Goal: Information Seeking & Learning: Learn about a topic

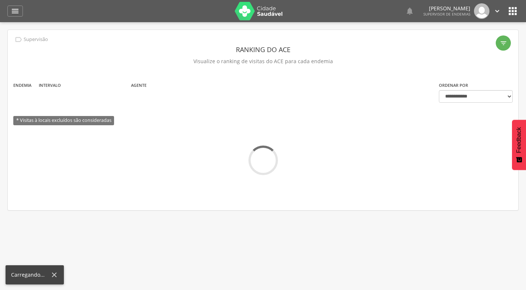
click at [17, 11] on icon "" at bounding box center [15, 11] width 9 height 9
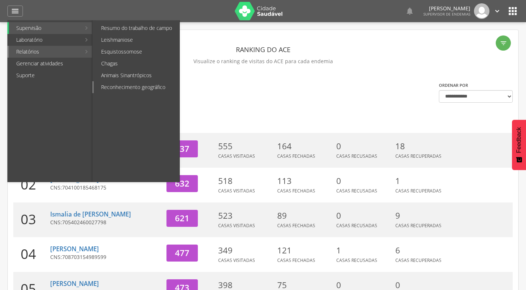
click at [139, 86] on link "Reconhecimento geográfico" at bounding box center [137, 87] width 86 height 12
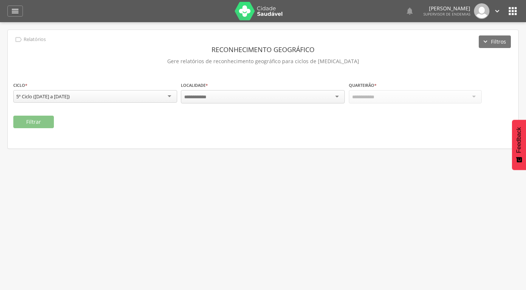
click at [213, 97] on div at bounding box center [263, 96] width 164 height 13
click at [377, 103] on div "Quarteirão * Campo obrigatório" at bounding box center [415, 92] width 133 height 23
click at [377, 100] on div at bounding box center [415, 96] width 133 height 13
click at [42, 125] on button "Filtrar" at bounding box center [33, 122] width 41 height 13
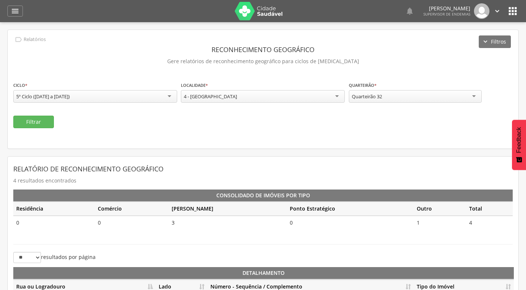
click at [423, 100] on div "Quarteirão 32" at bounding box center [415, 96] width 133 height 13
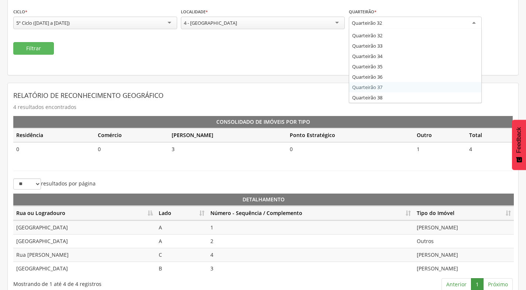
scroll to position [74, 0]
click at [256, 21] on div "4 - [GEOGRAPHIC_DATA]" at bounding box center [263, 22] width 164 height 13
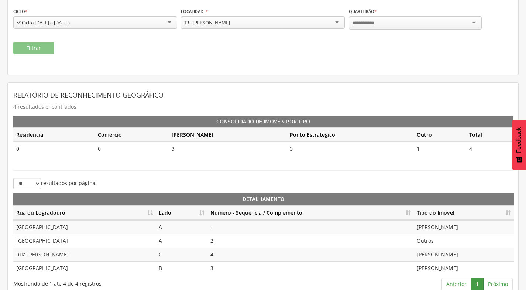
click at [382, 25] on div at bounding box center [415, 22] width 133 height 13
click at [24, 45] on button "Filtrar" at bounding box center [33, 48] width 41 height 13
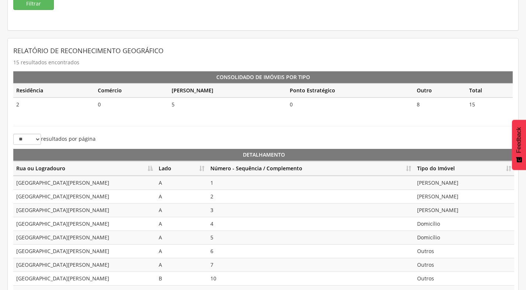
scroll to position [165, 0]
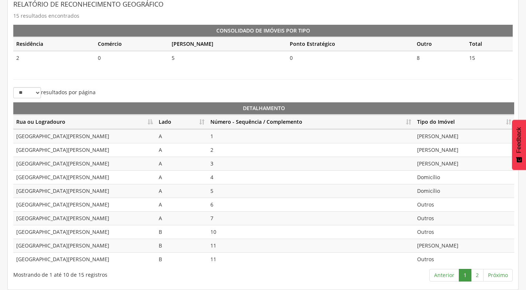
click at [408, 121] on th "Número - Sequência / Complemento" at bounding box center [310, 122] width 207 height 14
click at [479, 275] on link "2" at bounding box center [477, 275] width 13 height 13
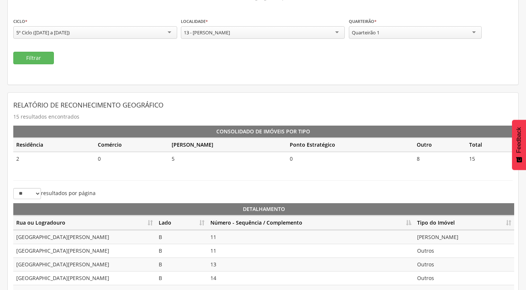
scroll to position [23, 0]
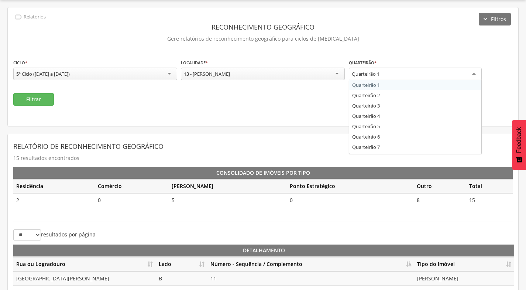
click at [392, 72] on div "Quarteirão 1" at bounding box center [415, 74] width 133 height 13
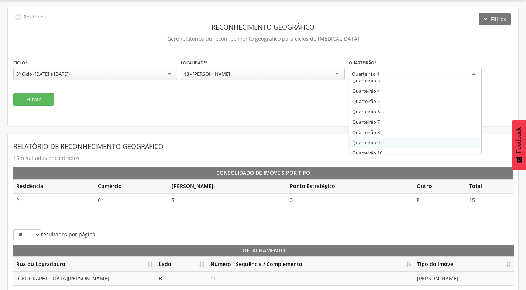
scroll to position [0, 0]
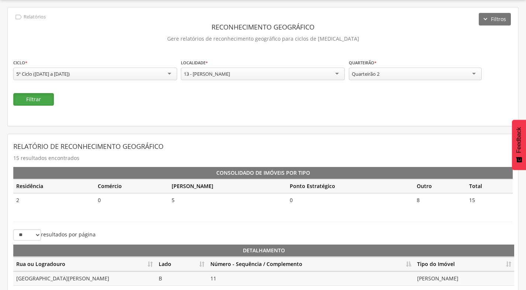
click at [33, 97] on button "Filtrar" at bounding box center [33, 99] width 41 height 13
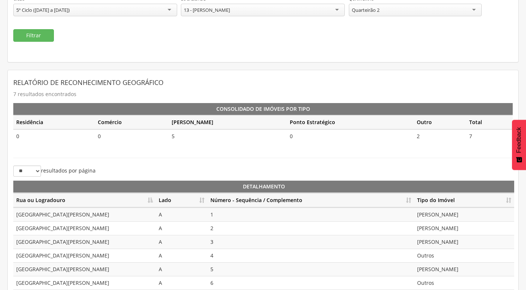
scroll to position [13, 0]
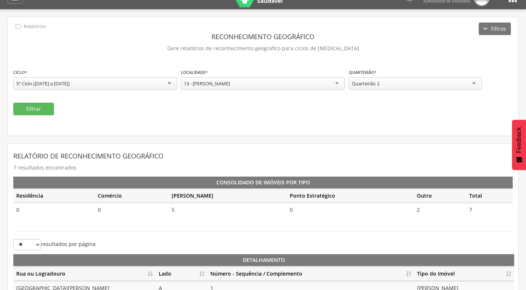
click at [432, 79] on div "Quarteirão 2" at bounding box center [415, 83] width 133 height 13
click at [45, 110] on button "Filtrar" at bounding box center [33, 109] width 41 height 13
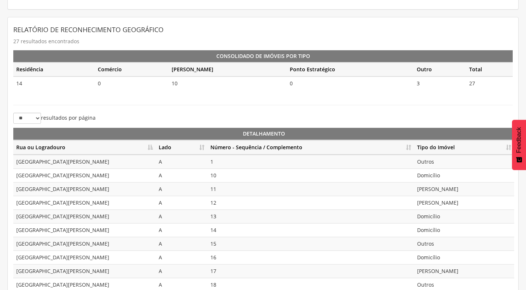
scroll to position [165, 0]
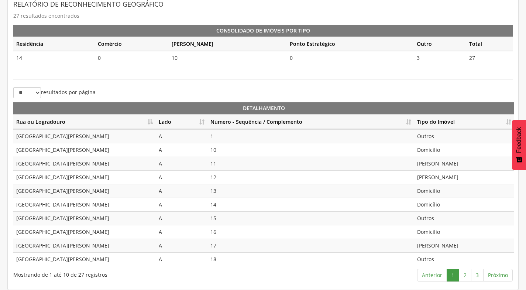
click at [408, 122] on th "Número - Sequência / Complemento" at bounding box center [310, 122] width 207 height 14
click at [466, 277] on link "2" at bounding box center [465, 275] width 13 height 13
click at [476, 271] on link "3" at bounding box center [477, 275] width 13 height 13
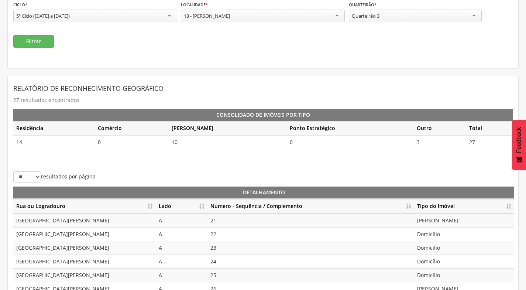
scroll to position [13, 0]
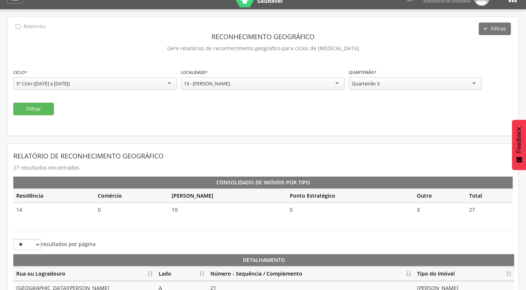
click at [388, 82] on div "Quarteirão 3" at bounding box center [415, 83] width 133 height 13
click at [32, 111] on button "Filtrar" at bounding box center [33, 109] width 41 height 13
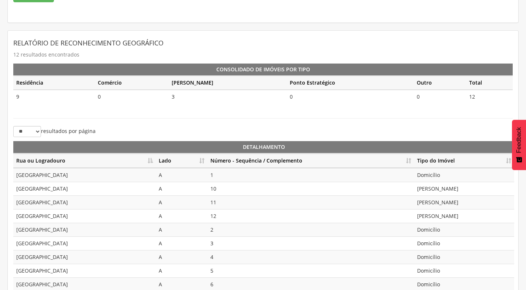
scroll to position [165, 0]
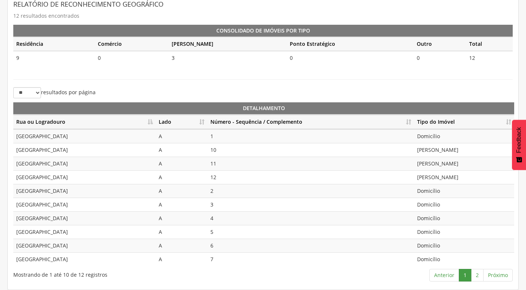
click at [406, 124] on th "Número - Sequência / Complemento" at bounding box center [310, 122] width 207 height 14
click at [474, 272] on link "2" at bounding box center [477, 275] width 13 height 13
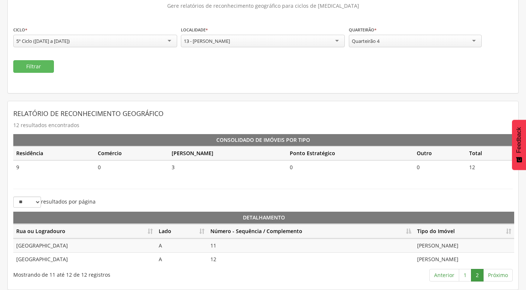
scroll to position [55, 0]
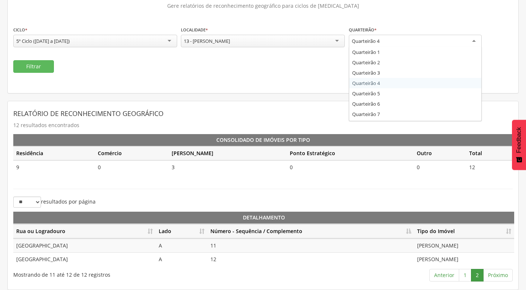
click at [371, 40] on div "Quarteirão 4" at bounding box center [366, 41] width 28 height 7
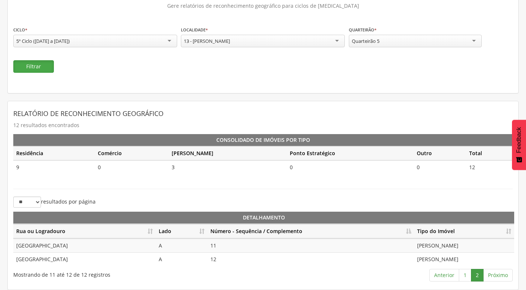
click at [44, 68] on button "Filtrar" at bounding box center [33, 66] width 41 height 13
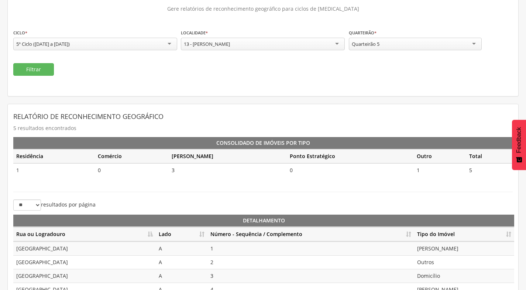
scroll to position [0, 0]
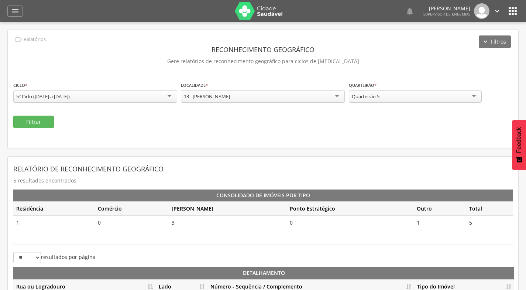
click at [418, 95] on div "Quarteirão 5" at bounding box center [415, 96] width 133 height 13
click at [48, 126] on button "Filtrar" at bounding box center [33, 122] width 41 height 13
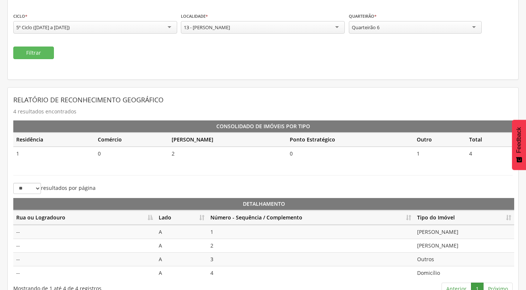
scroll to position [83, 0]
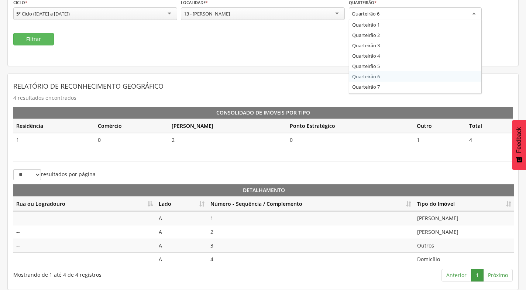
click at [435, 15] on div "Quarteirão 6" at bounding box center [415, 13] width 133 height 13
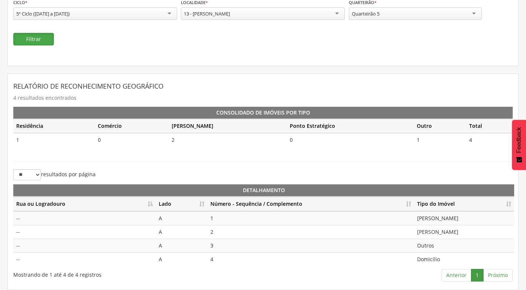
click at [22, 39] on button "Filtrar" at bounding box center [33, 39] width 41 height 13
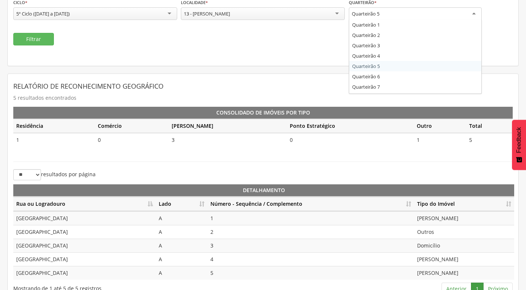
click at [367, 17] on div "Quarteirão 5" at bounding box center [415, 13] width 133 height 13
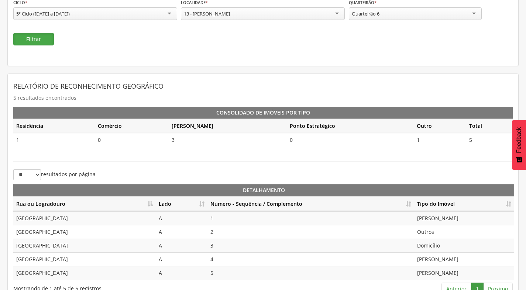
click at [37, 42] on button "Filtrar" at bounding box center [33, 39] width 41 height 13
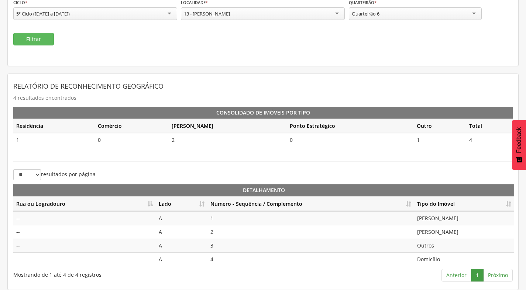
click at [369, 13] on div "Quarteirão 6" at bounding box center [366, 13] width 28 height 7
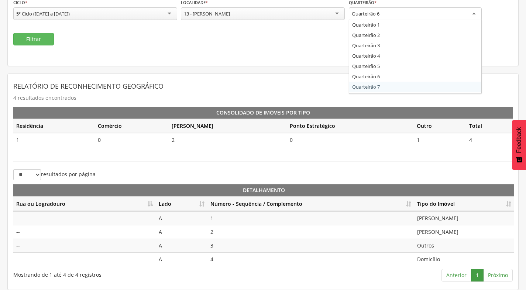
scroll to position [0, 0]
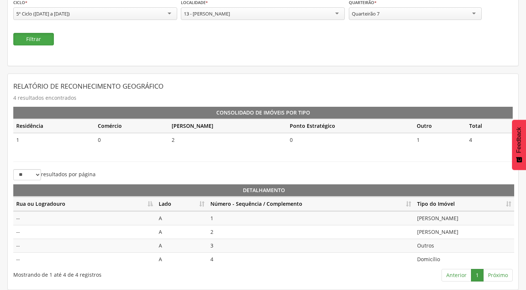
click at [34, 37] on button "Filtrar" at bounding box center [33, 39] width 41 height 13
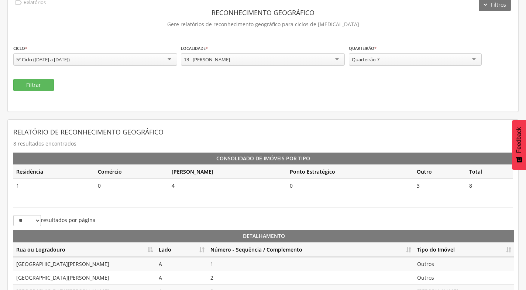
scroll to position [27, 0]
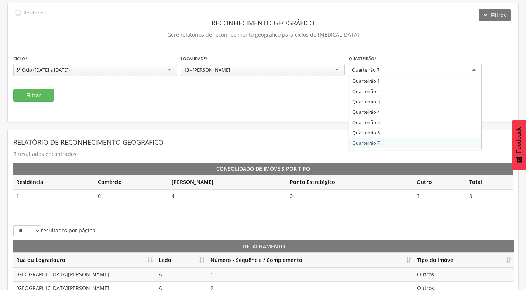
click at [380, 66] on div "Quarteirão 7" at bounding box center [366, 69] width 28 height 7
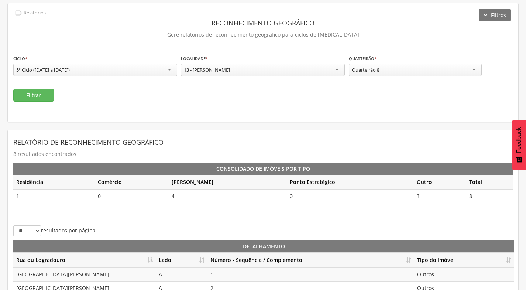
scroll to position [0, 0]
click at [45, 98] on button "Filtrar" at bounding box center [33, 95] width 41 height 13
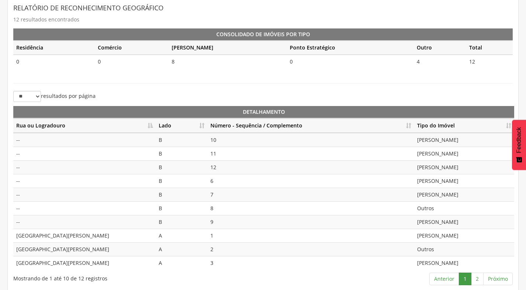
scroll to position [165, 0]
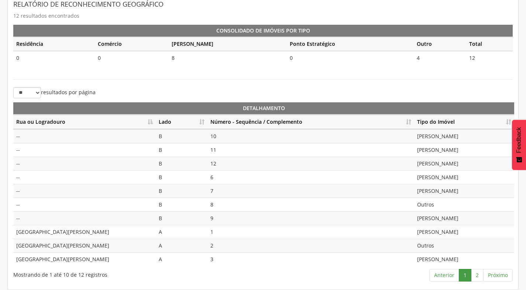
click at [412, 121] on th "Número - Sequência / Complemento" at bounding box center [310, 122] width 207 height 14
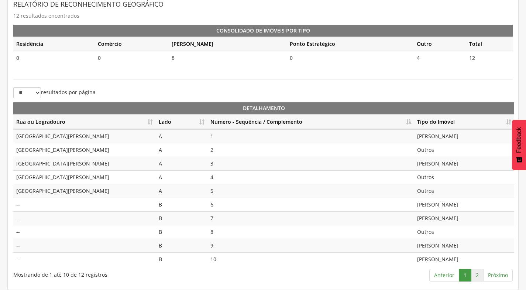
click at [475, 276] on link "2" at bounding box center [477, 275] width 13 height 13
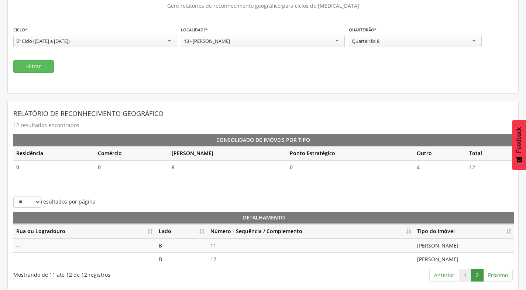
click at [463, 274] on link "1" at bounding box center [465, 275] width 13 height 13
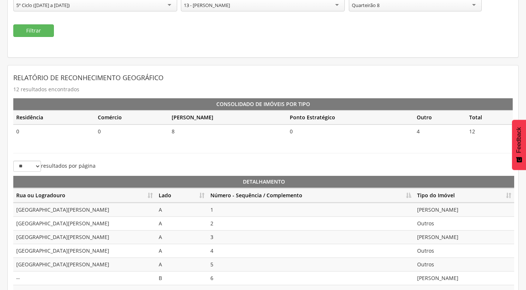
scroll to position [91, 0]
click at [433, 5] on div "Quarteirão 8" at bounding box center [415, 5] width 133 height 13
click at [28, 26] on button "Filtrar" at bounding box center [33, 31] width 41 height 13
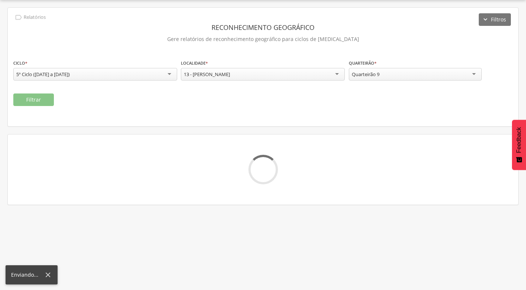
scroll to position [69, 0]
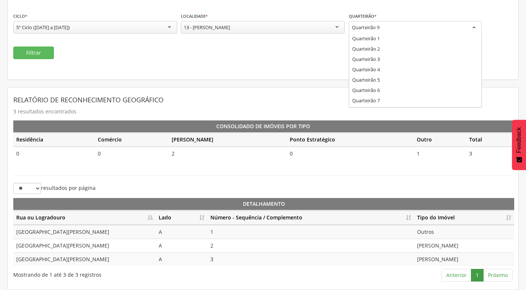
click at [387, 28] on div "Quarteirão 9" at bounding box center [415, 27] width 133 height 13
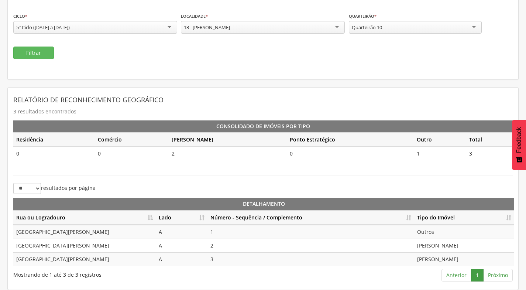
scroll to position [0, 0]
click at [24, 49] on button "Filtrar" at bounding box center [33, 53] width 41 height 13
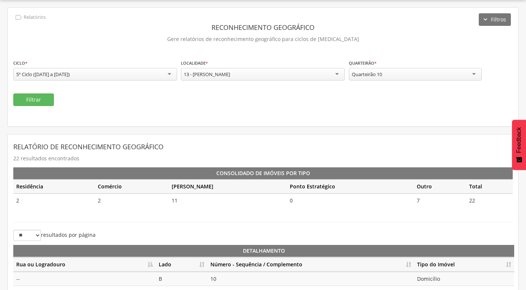
scroll to position [69, 0]
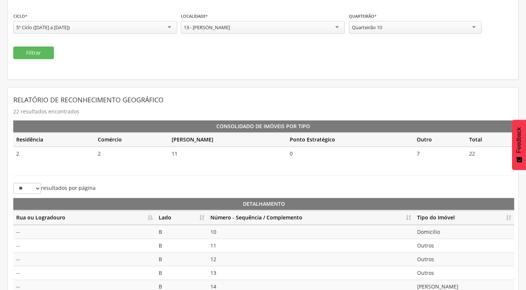
click at [395, 30] on div "Quarteirão 10" at bounding box center [415, 27] width 133 height 13
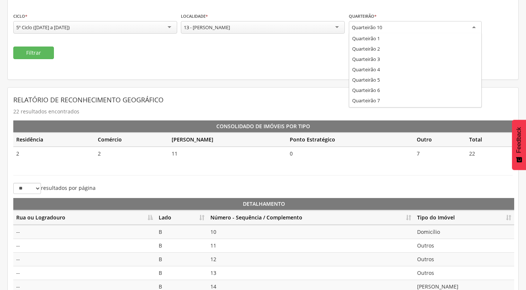
scroll to position [0, 0]
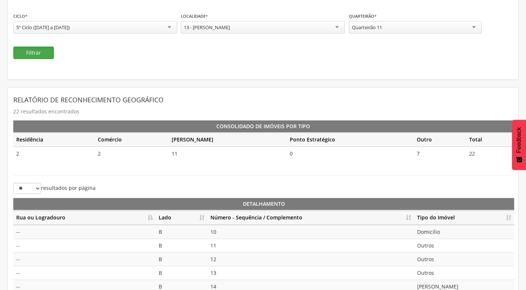
click at [30, 49] on button "Filtrar" at bounding box center [33, 53] width 41 height 13
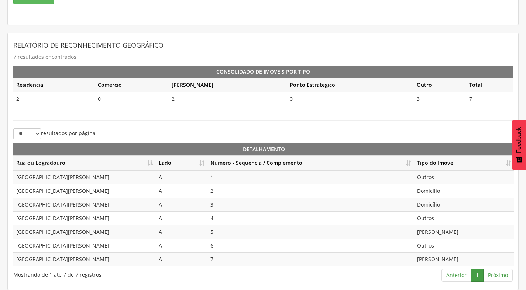
scroll to position [50, 0]
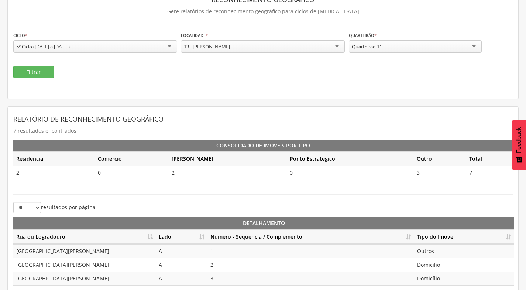
click at [456, 45] on div "Quarteirão 11" at bounding box center [415, 46] width 133 height 13
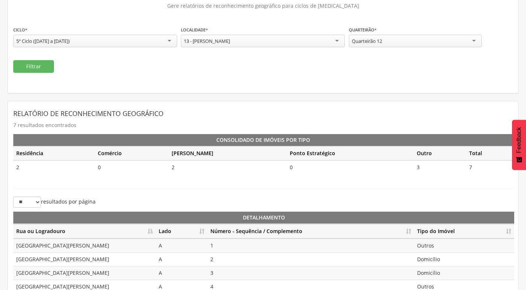
scroll to position [0, 0]
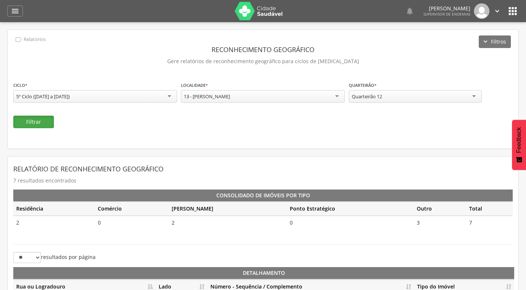
click at [41, 120] on button "Filtrar" at bounding box center [33, 122] width 41 height 13
drag, startPoint x: 409, startPoint y: 97, endPoint x: 406, endPoint y: 101, distance: 5.2
click at [409, 98] on div "Quarteirão 12" at bounding box center [415, 96] width 133 height 13
click at [41, 126] on button "Filtrar" at bounding box center [33, 122] width 41 height 13
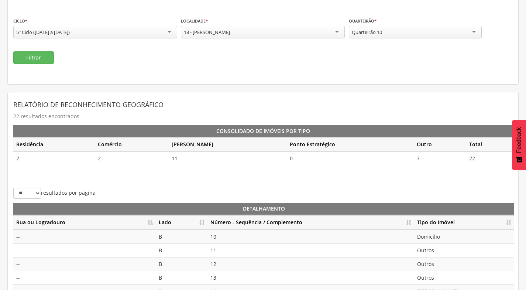
scroll to position [165, 0]
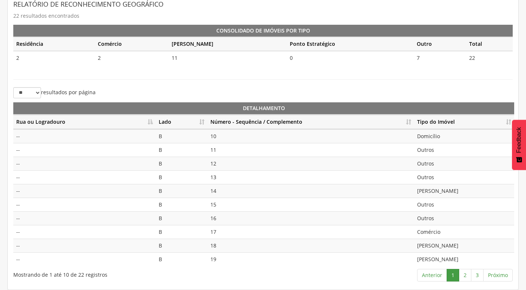
click at [409, 121] on th "Número - Sequência / Complemento" at bounding box center [310, 122] width 207 height 14
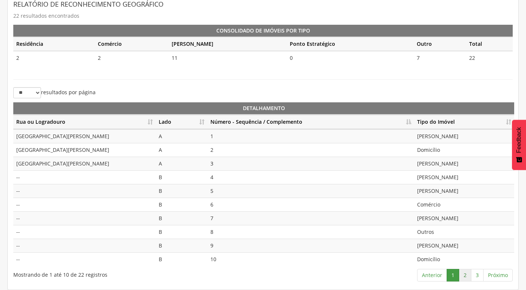
click at [463, 277] on link "2" at bounding box center [465, 275] width 13 height 13
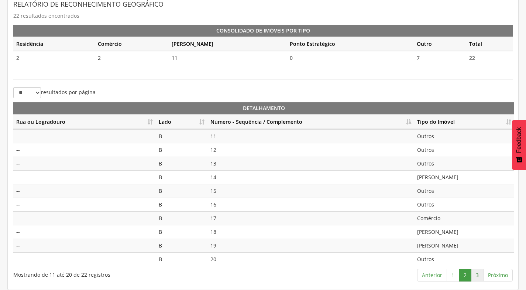
click at [475, 275] on link "3" at bounding box center [477, 275] width 13 height 13
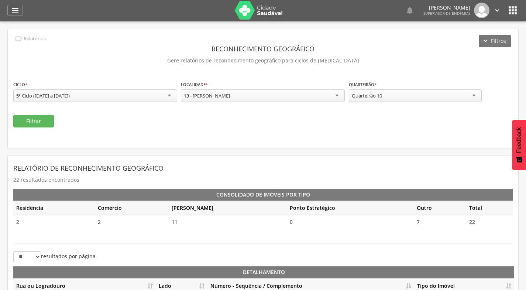
scroll to position [0, 0]
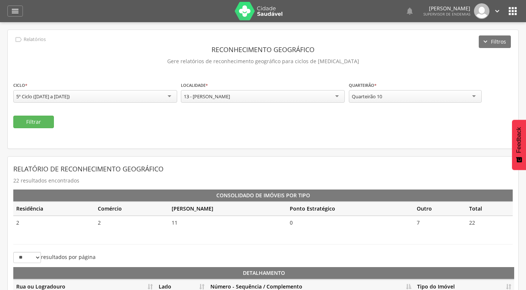
click at [497, 8] on icon "" at bounding box center [497, 11] width 8 height 8
click at [466, 40] on link "Sair" at bounding box center [472, 42] width 58 height 9
